Goal: Task Accomplishment & Management: Manage account settings

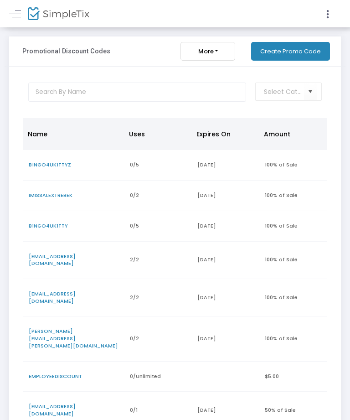
click at [58, 226] on span "B1NGO4UK1TTY" at bounding box center [48, 225] width 39 height 7
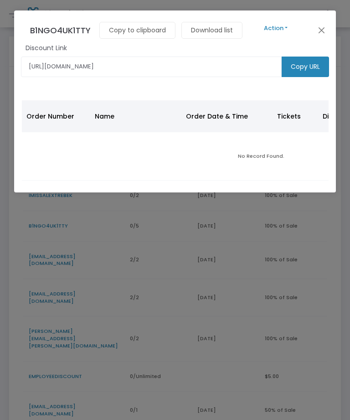
click at [283, 30] on button "Action" at bounding box center [275, 28] width 55 height 10
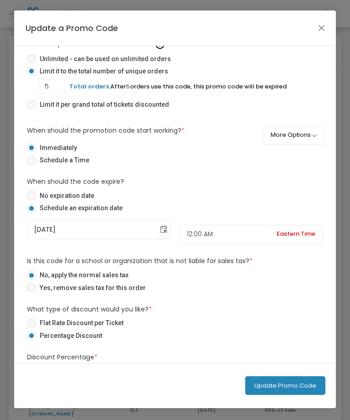
scroll to position [127, 0]
click at [159, 236] on span "Toggle calendar" at bounding box center [163, 228] width 15 height 15
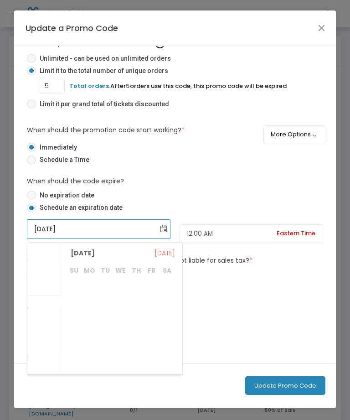
scroll to position [1292, 0]
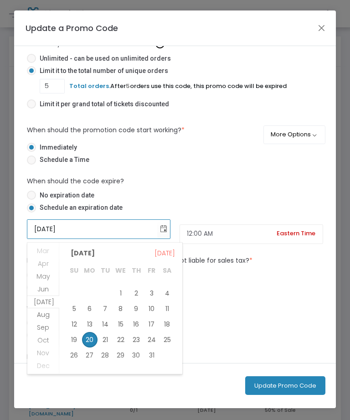
click at [49, 329] on span "Sep" at bounding box center [43, 327] width 12 height 9
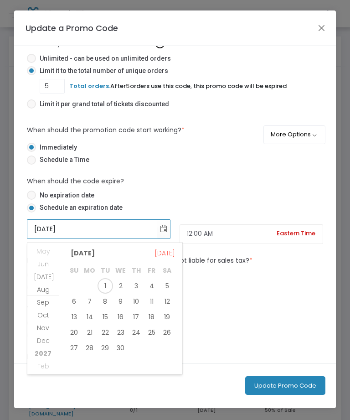
click at [74, 330] on span "20" at bounding box center [74, 331] width 15 height 15
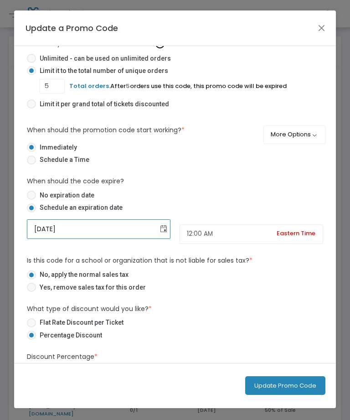
type input "[DATE]"
click at [277, 195] on label "No expiration date" at bounding box center [171, 195] width 289 height 10
click at [31, 200] on input "No expiration date" at bounding box center [31, 200] width 0 height 0
radio input "true"
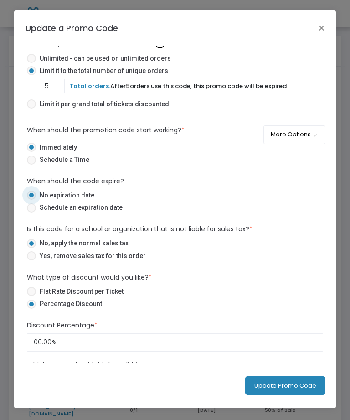
click at [105, 212] on span "Schedule an expiration date" at bounding box center [79, 208] width 87 height 10
click at [31, 213] on input "Schedule an expiration date" at bounding box center [31, 212] width 0 height 0
radio input "true"
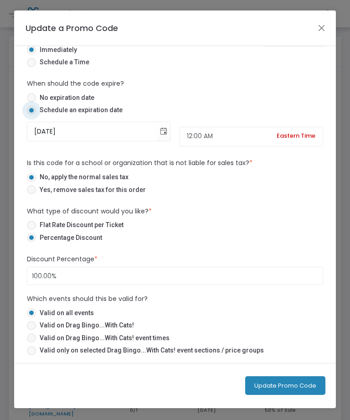
scroll to position [231, 0]
click at [303, 386] on button "Update Promo Code" at bounding box center [285, 385] width 80 height 19
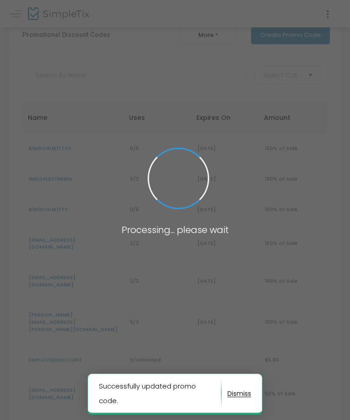
scroll to position [31, 0]
